Goal: Find specific page/section

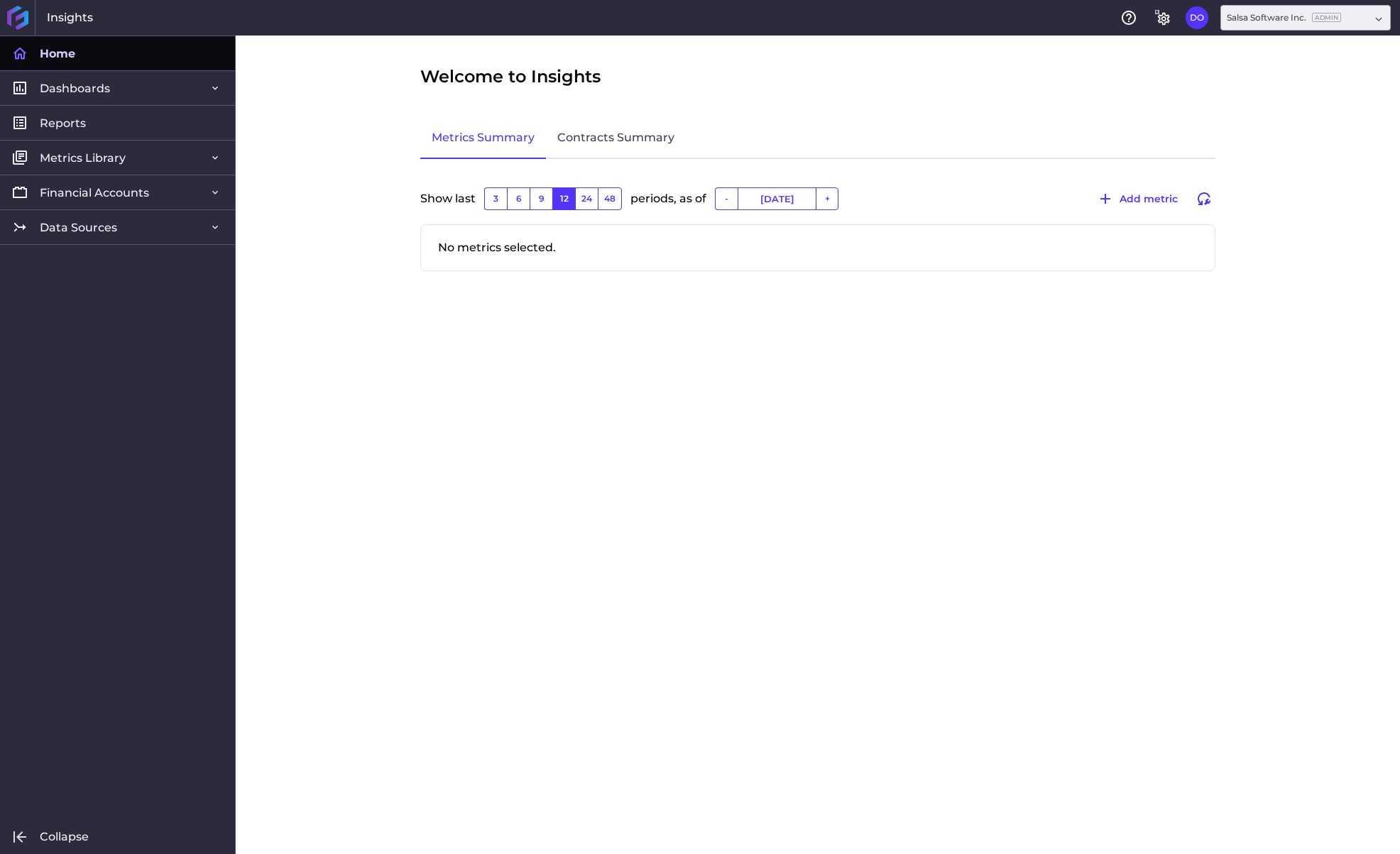
type input "[DATE]"
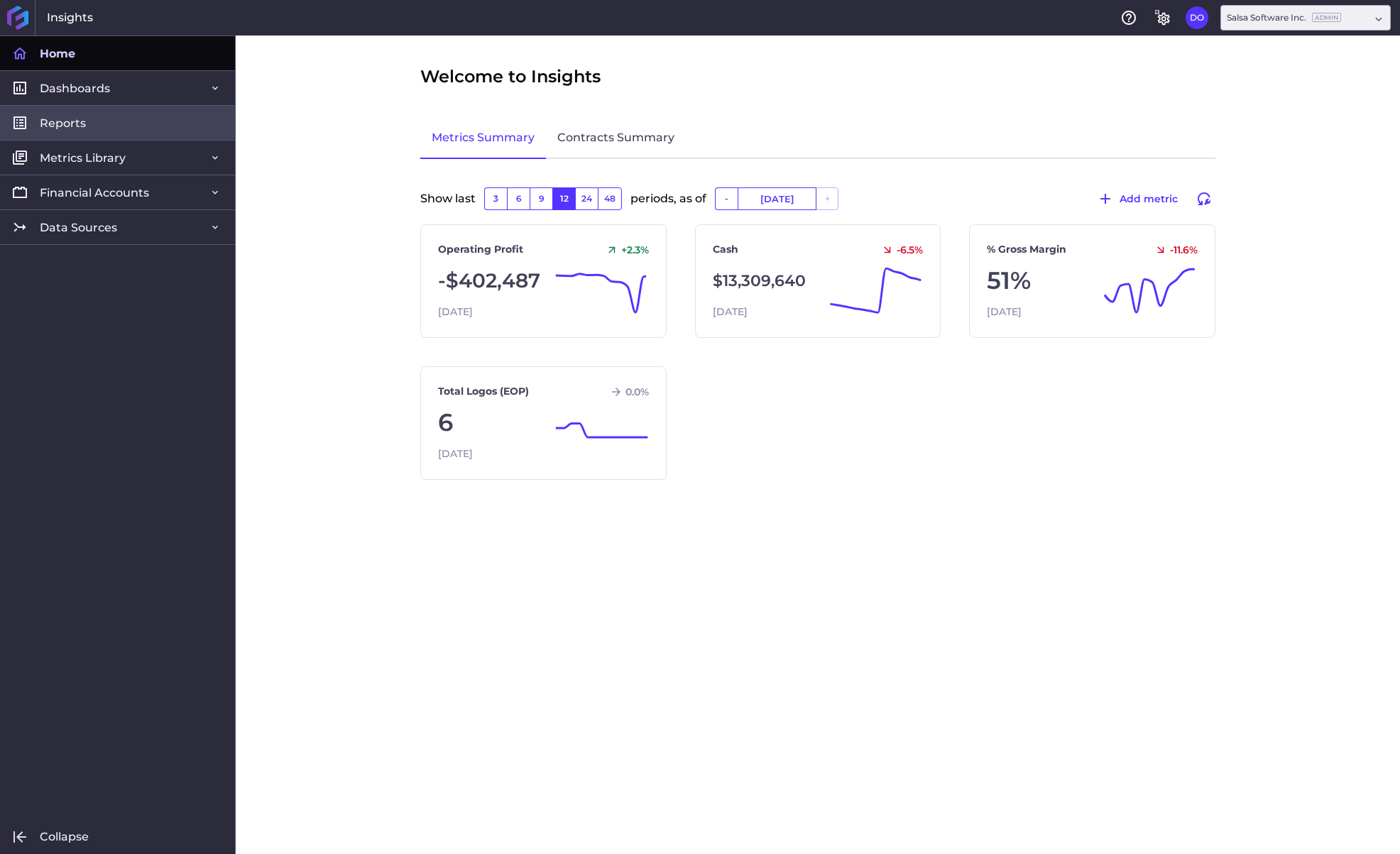
click at [116, 127] on link "Reports" at bounding box center [117, 122] width 235 height 35
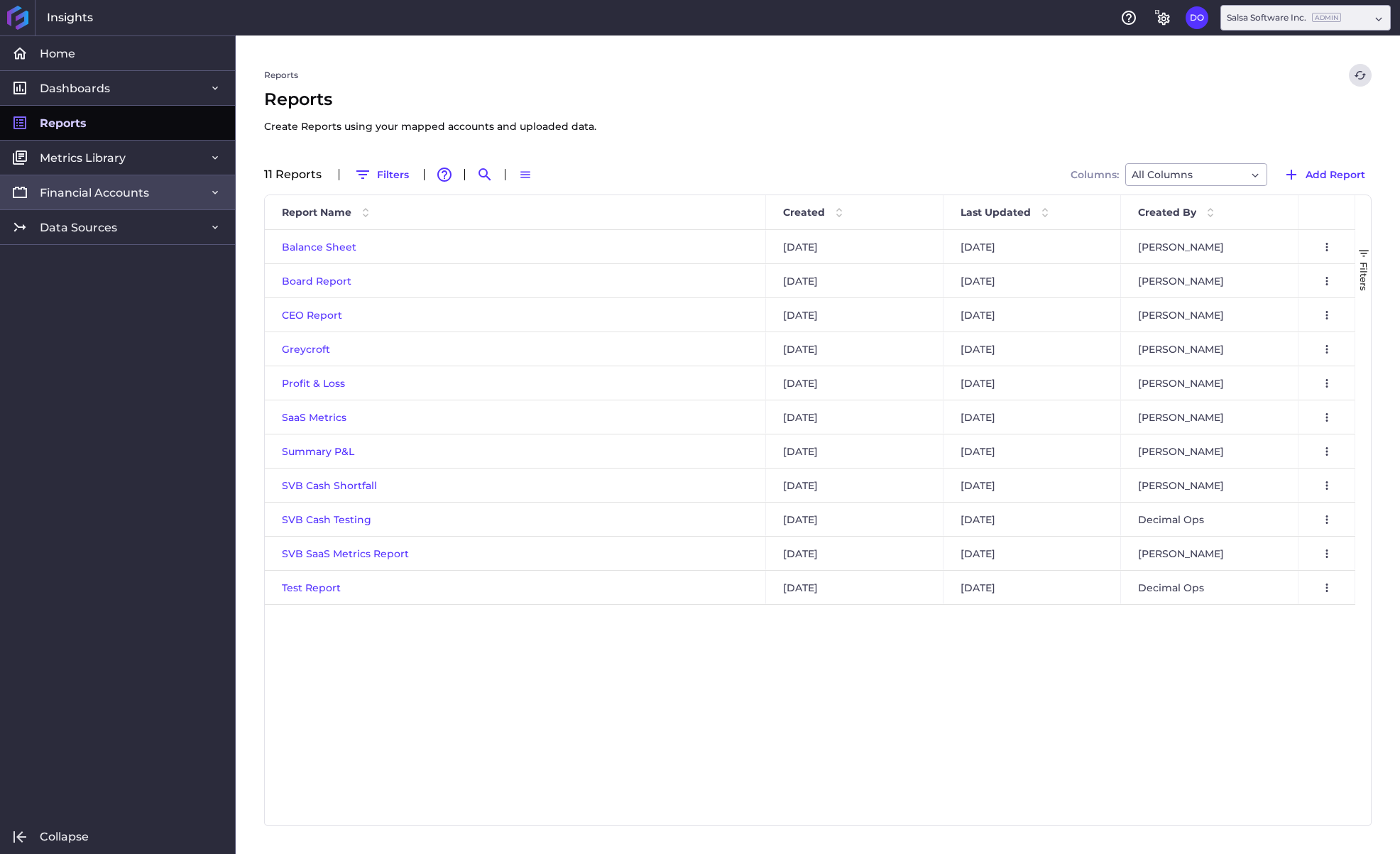
click at [139, 199] on span "Financial Accounts" at bounding box center [95, 192] width 110 height 15
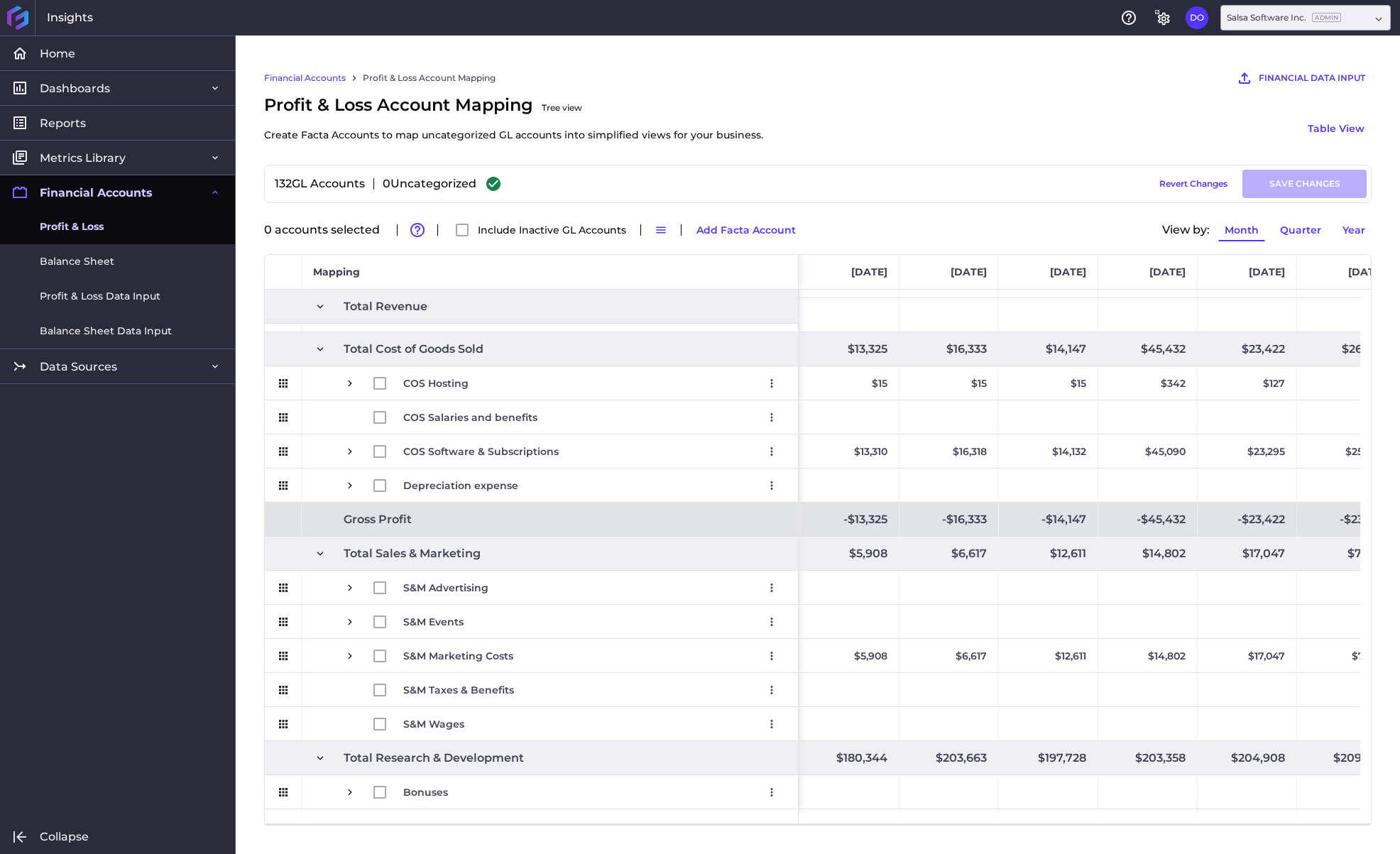
scroll to position [0, 1665]
